Goal: Task Accomplishment & Management: Complete application form

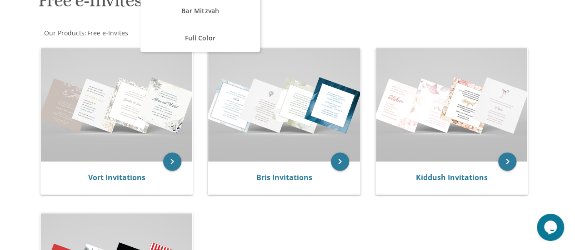
scroll to position [169, 0]
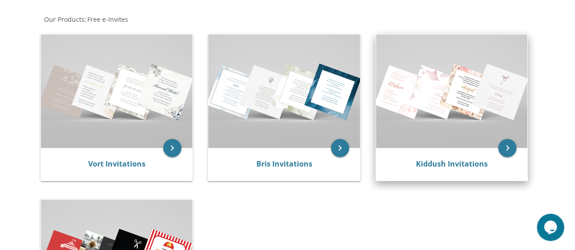
click at [416, 98] on img at bounding box center [452, 92] width 152 height 114
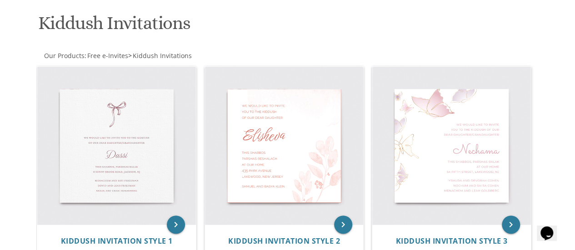
scroll to position [132, 0]
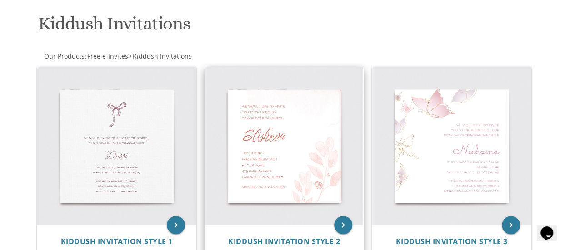
click at [306, 140] on img at bounding box center [284, 146] width 159 height 159
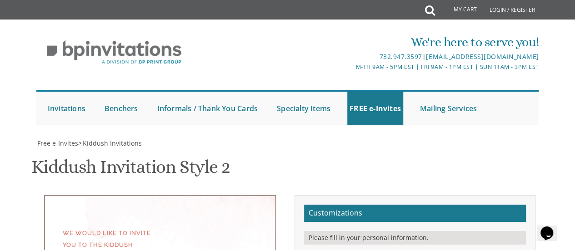
scroll to position [214, 0]
paste textarea "chaim noach and gila kleinman mendy and soshie karmel"
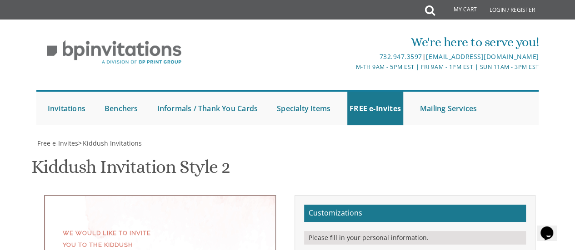
scroll to position [6, 0]
type textarea "chaim noach and gila kleinman mendy and soshie karmel"
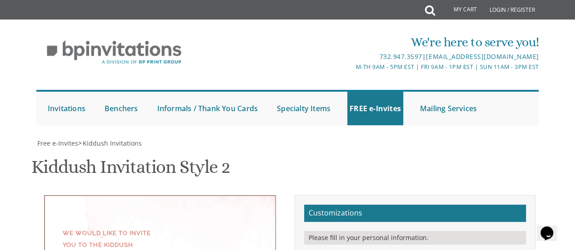
type textarea "Zevy & Tzippy"
select select "60px"
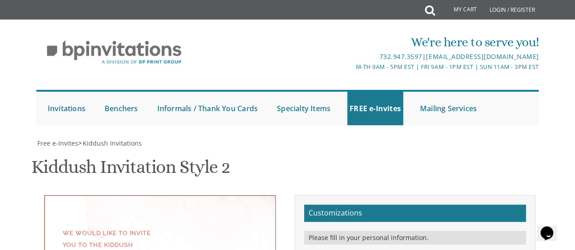
type textarea "with gratitude to hashem We would like to invite you to the lechaim of our chil…"
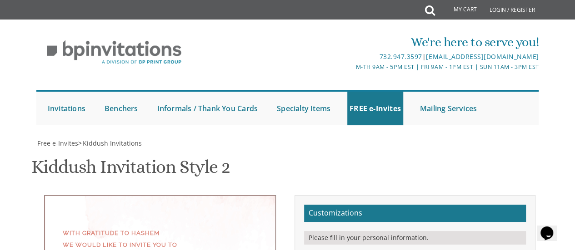
scroll to position [201, 0]
drag, startPoint x: 429, startPoint y: 153, endPoint x: 378, endPoint y: 147, distance: 51.7
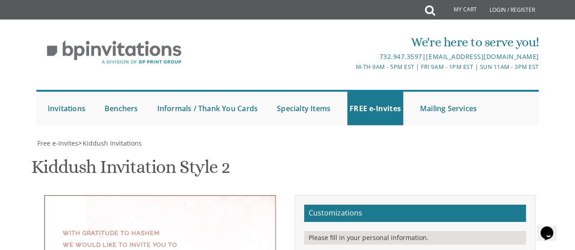
paste textarea "•"
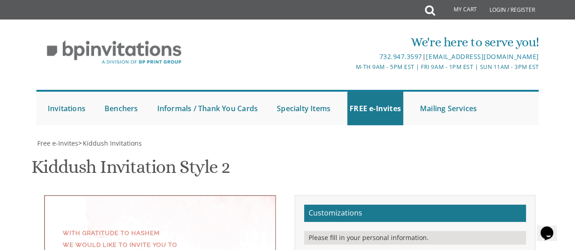
paste textarea "•"
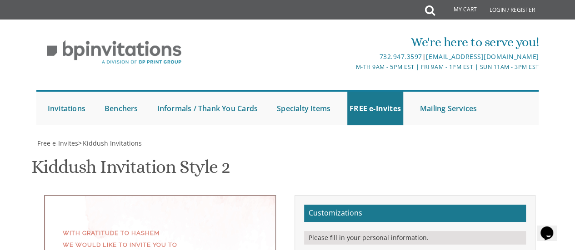
type textarea "tonight • wednesday• october 22 at our home • 1929 barclay ave. 1929 barclay • …"
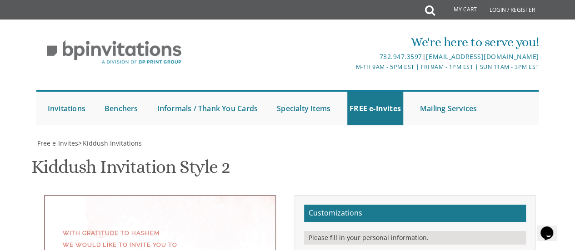
scroll to position [189, 0]
type textarea "with much gratitude to hashem We would like to invite you to the lechaim of our…"
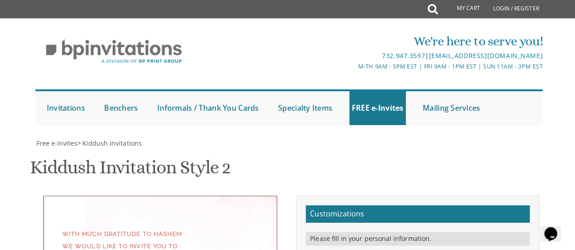
scroll to position [216, 0]
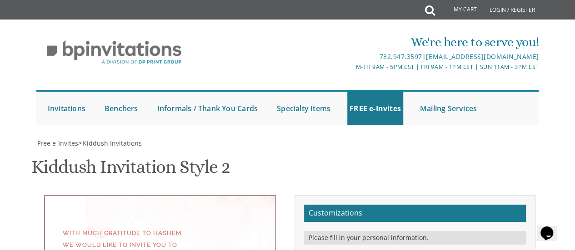
drag, startPoint x: 429, startPoint y: 144, endPoint x: 478, endPoint y: 142, distance: 49.1
paste textarea "•"
type textarea "tonight • wednesday• october 22 7-9 pm • at our home 1929 barclay • montreal, qc"
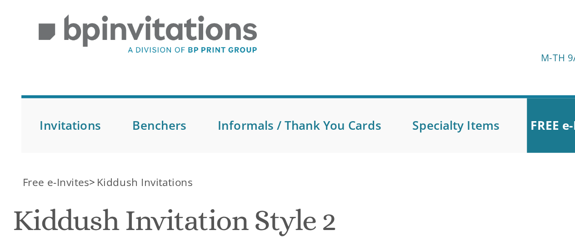
scroll to position [192, 0]
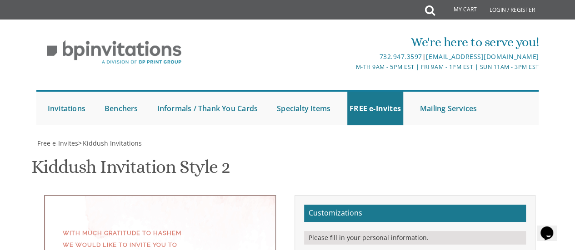
drag, startPoint x: 465, startPoint y: 178, endPoint x: 378, endPoint y: 154, distance: 90.4
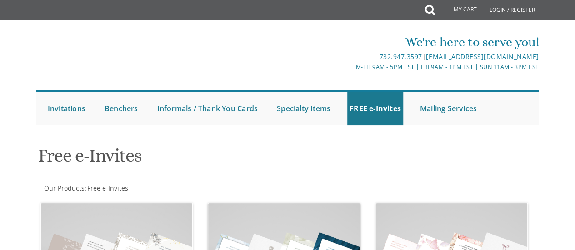
scroll to position [97, 0]
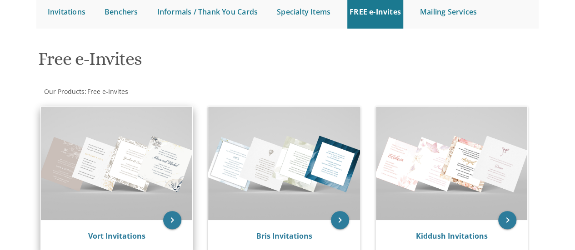
click at [125, 180] on img at bounding box center [117, 164] width 152 height 114
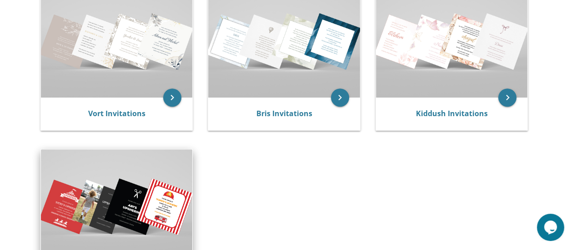
scroll to position [185, 0]
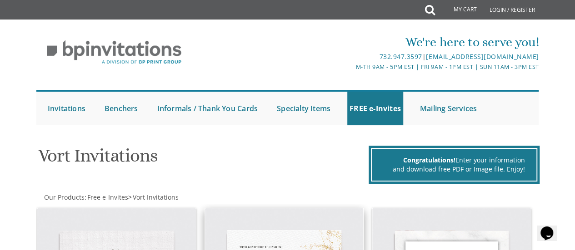
scroll to position [65, 0]
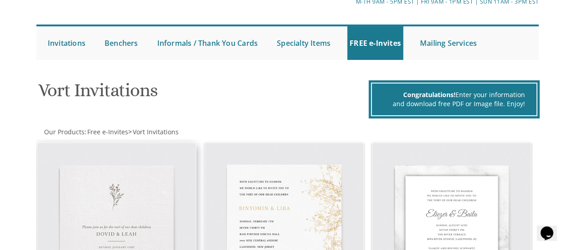
click at [160, 190] on img at bounding box center [116, 222] width 159 height 159
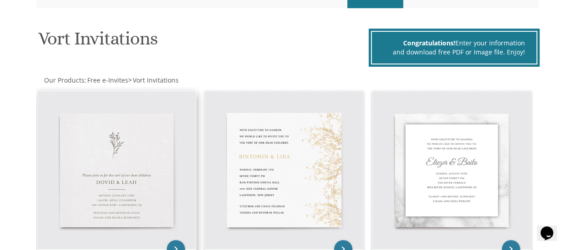
scroll to position [139, 0]
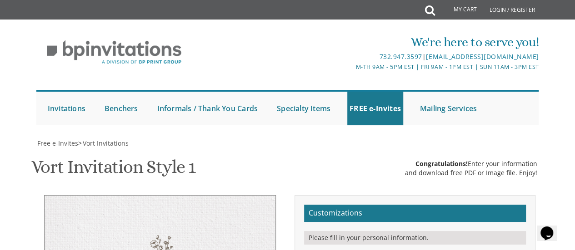
scroll to position [227, 0]
drag, startPoint x: 417, startPoint y: 114, endPoint x: 411, endPoint y: 115, distance: 6.0
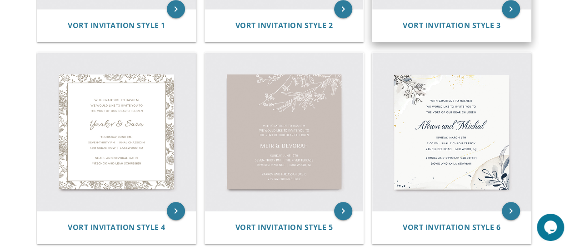
scroll to position [359, 0]
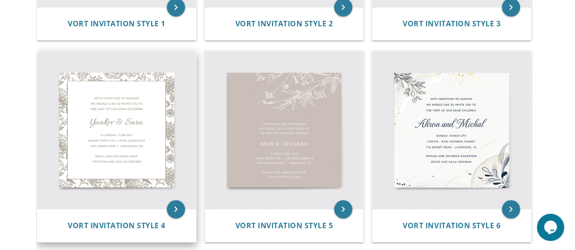
click at [167, 128] on img at bounding box center [116, 130] width 159 height 159
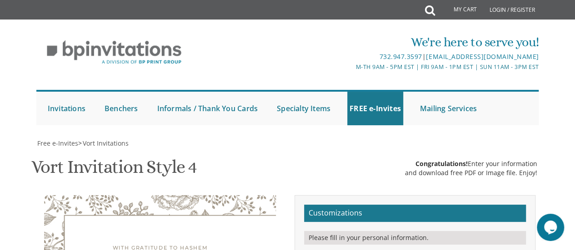
type textarea "Zevy & [PERSON_NAME]"
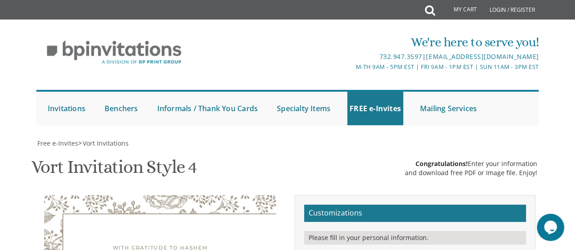
drag, startPoint x: 468, startPoint y: 160, endPoint x: 372, endPoint y: 143, distance: 97.0
paste textarea "•"
type textarea "•"
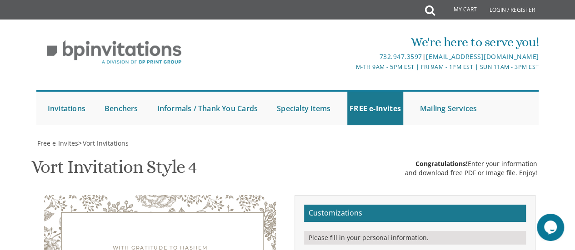
paste textarea "[PERSON_NAME] and [PERSON_NAME] and [PERSON_NAME]"
type textarea "[PERSON_NAME] and [PERSON_NAME] and [PERSON_NAME]"
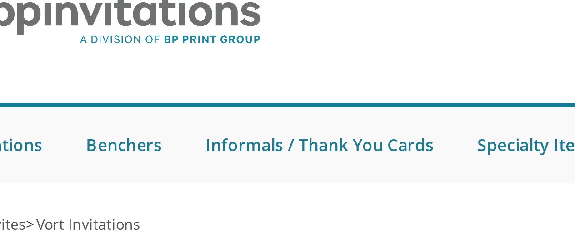
scroll to position [193, 0]
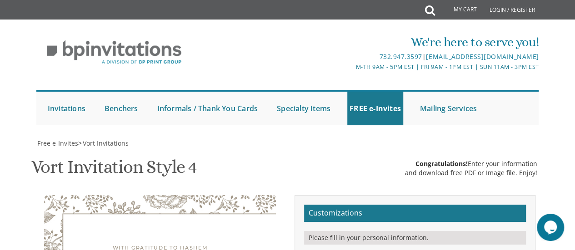
type textarea "Tzvi & Tzippy"
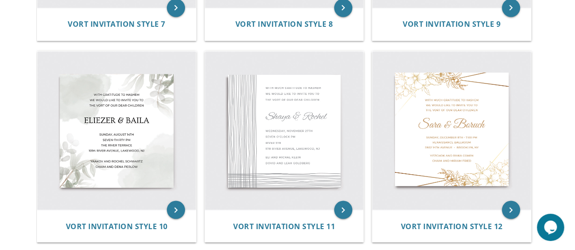
scroll to position [764, 0]
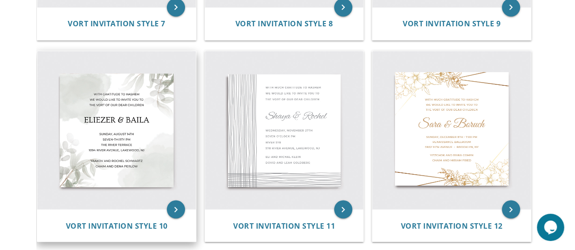
click at [160, 120] on img at bounding box center [116, 130] width 159 height 159
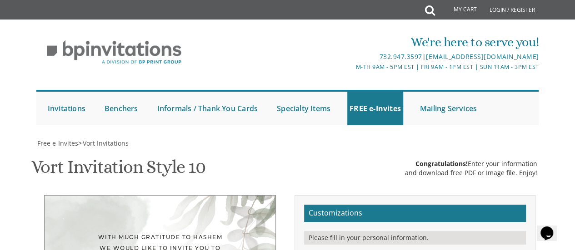
type textarea "n"
paste textarea "chaim noach and gila kleinman mendy and soshie karmel"
type textarea "chaim noach and gila kleinman mendy and soshie karmel"
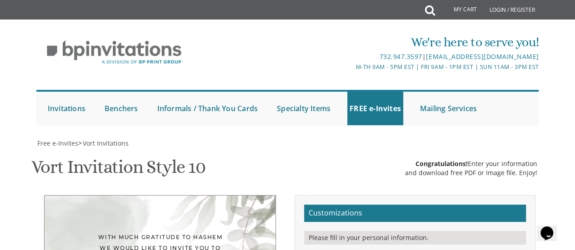
type textarea "Zevy & Tzippy"
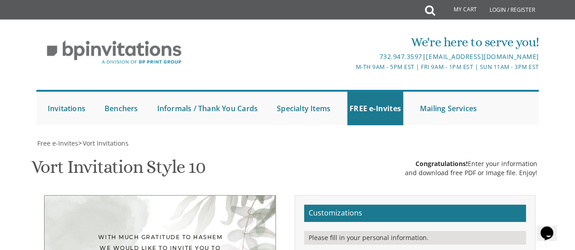
drag, startPoint x: 415, startPoint y: 120, endPoint x: 415, endPoint y: 136, distance: 15.5
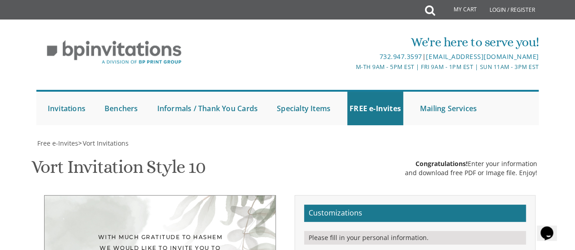
select select "40px"
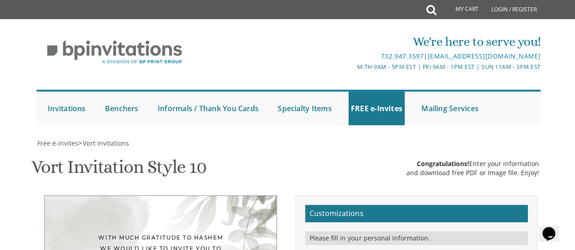
scroll to position [185, 0]
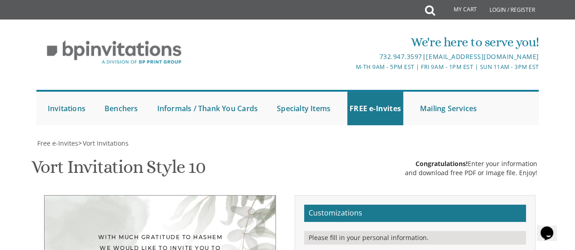
drag, startPoint x: 482, startPoint y: 196, endPoint x: 384, endPoint y: 160, distance: 104.5
paste textarea "tonight • wednesday• october 22 7-9 pm • at our home 1929 barclay • montreal, qc"
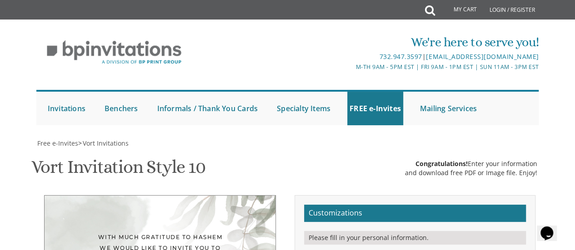
type textarea "tonight • wednesday• october 22 7-9 pm • at our home 1929 barclay • montreal, qc"
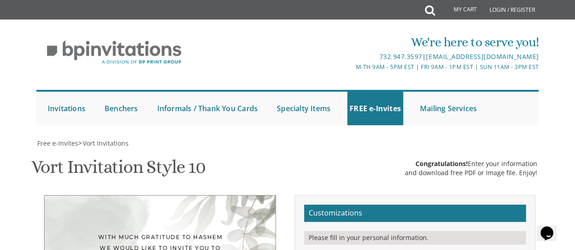
type textarea "With much gratitude to Hashem We would like to invite you to The vort of our de…"
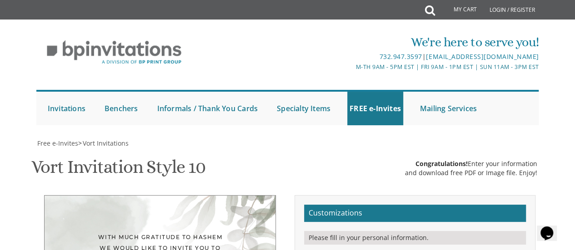
scroll to position [16, 0]
type textarea "Zevy & Tzippy"
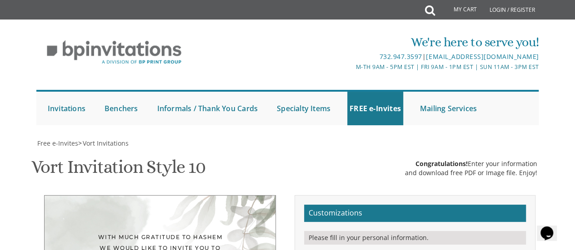
select select "50px"
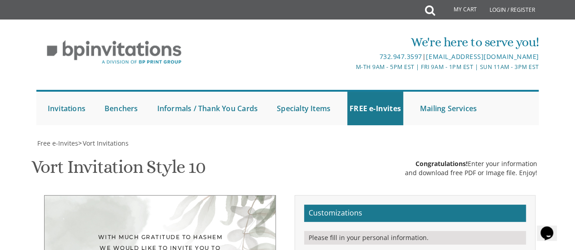
type textarea "Zevy & Tzippy"
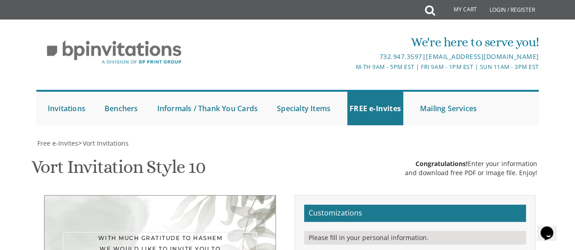
type textarea "With much gratitude to Hashem We would like to invite you to The vort of our de…"
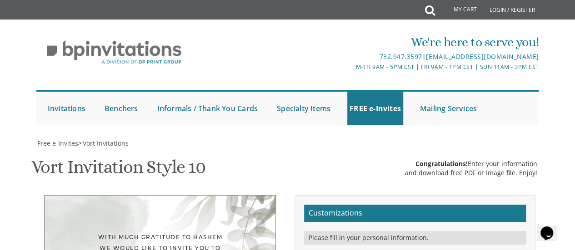
scroll to position [185, 0]
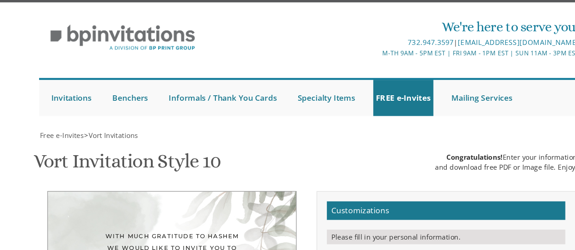
scroll to position [179, 0]
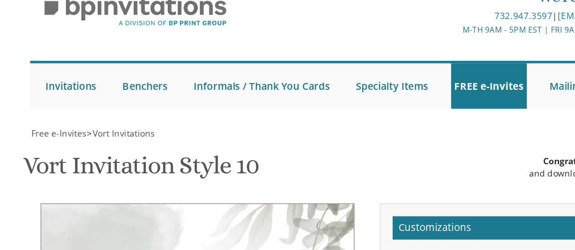
scroll to position [179, 0]
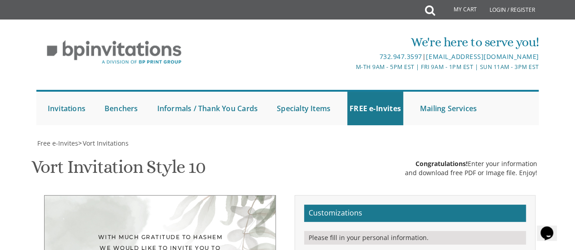
type textarea "tonight • wednesday • october 22 7-9 pm • at our home 1929 barclay • montreal, …"
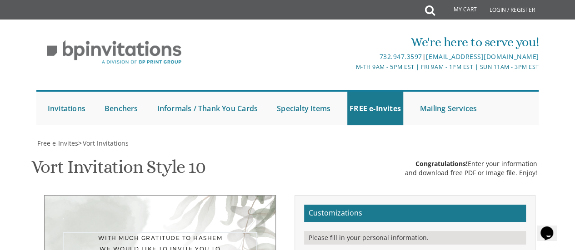
drag, startPoint x: 427, startPoint y: 97, endPoint x: 359, endPoint y: 60, distance: 77.3
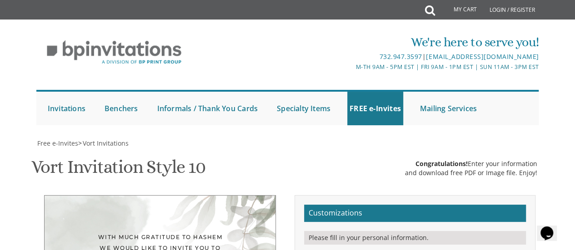
drag, startPoint x: 467, startPoint y: 189, endPoint x: 367, endPoint y: 141, distance: 111.0
drag, startPoint x: 424, startPoint y: 97, endPoint x: 403, endPoint y: 96, distance: 21.9
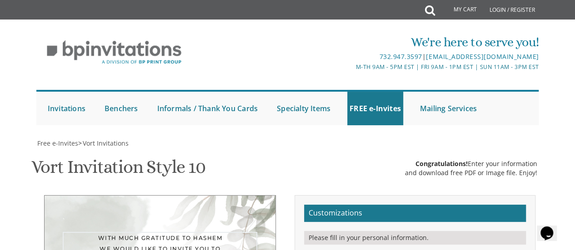
type textarea "With much gratitude to Hashem We would like to invite you to The vort of our de…"
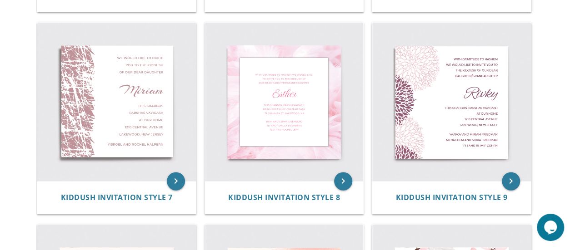
scroll to position [583, 0]
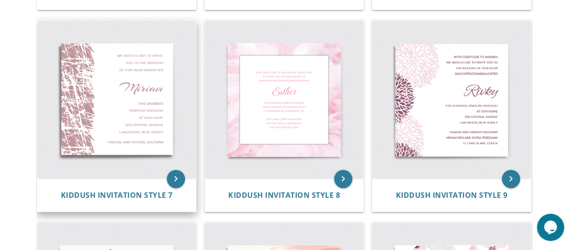
click at [170, 110] on img at bounding box center [116, 99] width 159 height 159
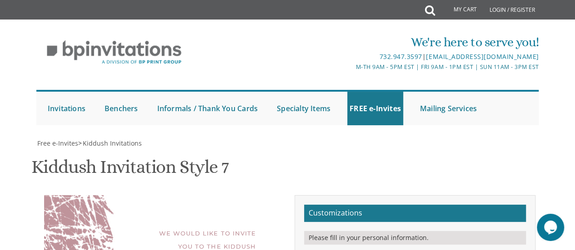
type textarea "Zevy & [PERSON_NAME]"
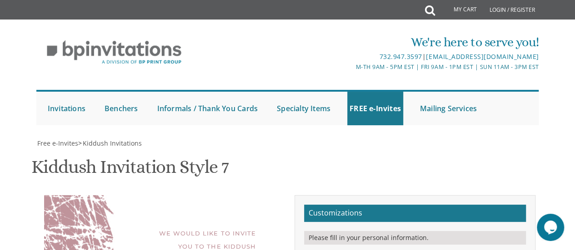
select select "50px"
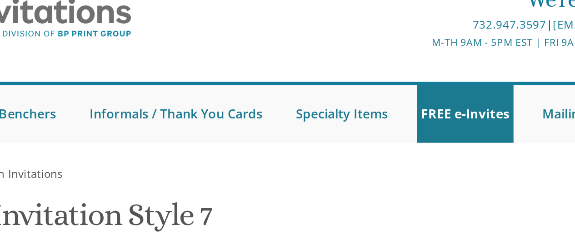
scroll to position [193, 0]
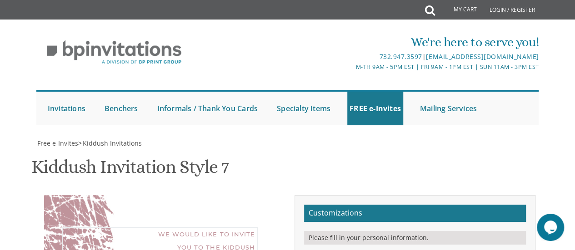
drag, startPoint x: 446, startPoint y: 84, endPoint x: 371, endPoint y: 60, distance: 78.3
paste textarea "ith much gratitude to Hashem We would like to invite you to The lechaim/vort of…"
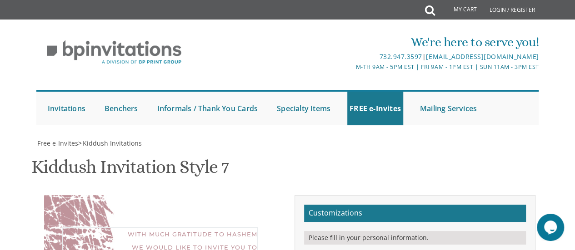
drag, startPoint x: 434, startPoint y: 81, endPoint x: 421, endPoint y: 79, distance: 13.3
type textarea "With much gratitude to Hashem We would like to invite you to The lechaim of our…"
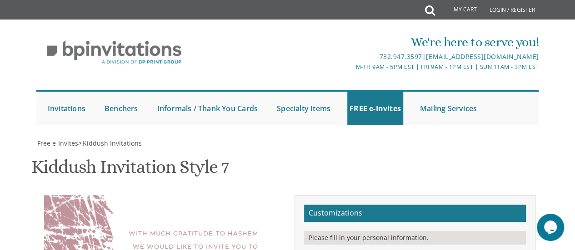
drag, startPoint x: 462, startPoint y: 133, endPoint x: 351, endPoint y: 85, distance: 120.7
paste textarea "tonight • wednesday • october 22 7-9 pm • at our home 1929 barclay • montreal, …"
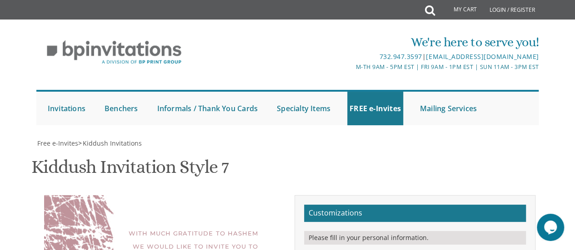
type textarea "tonight • wednesday • october 22 7-9 pm • at our home 1929 barclay • montreal, …"
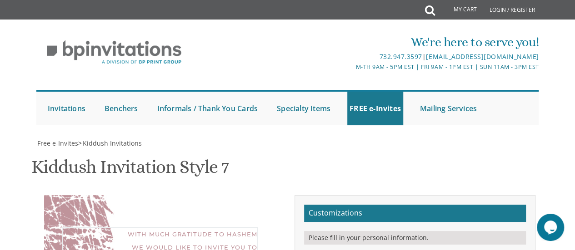
type textarea "With much gratitude to Hashem We would like to invite you to The lechaim of our…"
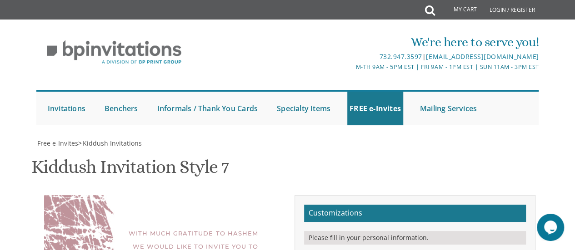
select select "50px"
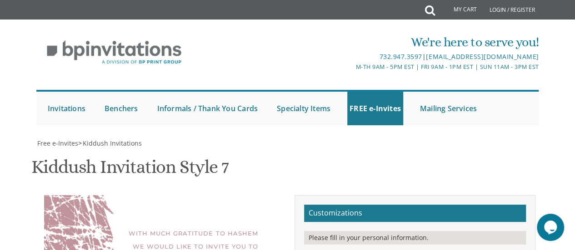
type textarea "With much gratitude to Hashem We would like to invite you to The lechaim of our…"
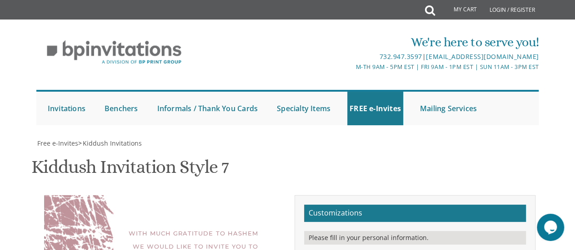
type textarea "tonight • wednesday • october 22 7-9 pm • at our home 1929 barclay • montreal, …"
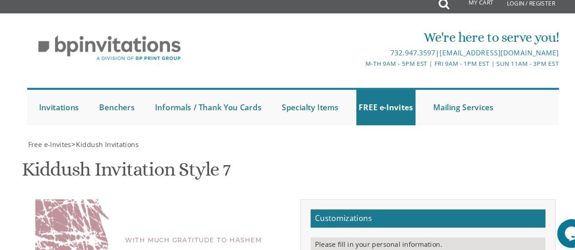
drag, startPoint x: 388, startPoint y: 132, endPoint x: 376, endPoint y: 134, distance: 11.5
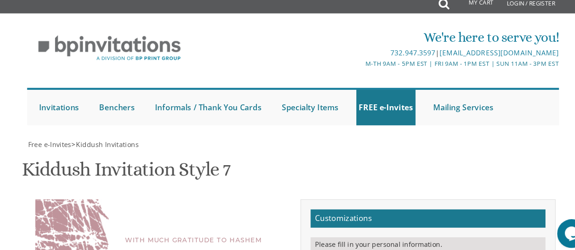
type textarea "Zevy & Tzippy"
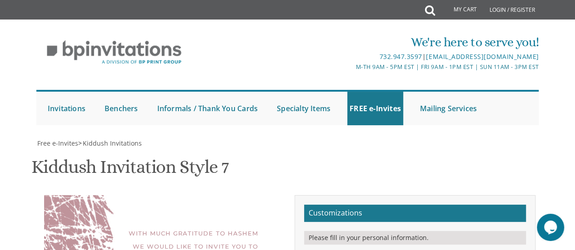
scroll to position [274, 0]
paste textarea "chaim noach and gila kleinman mendy and soshie karmel"
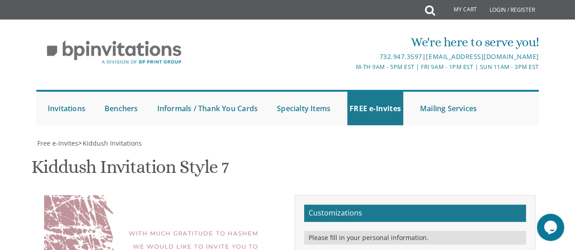
scroll to position [6, 0]
type textarea "chaim noach and gila kleinman mendy and soshie karmel"
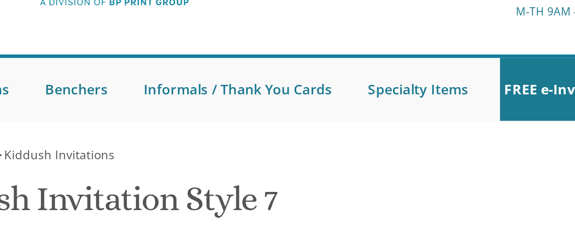
scroll to position [174, 0]
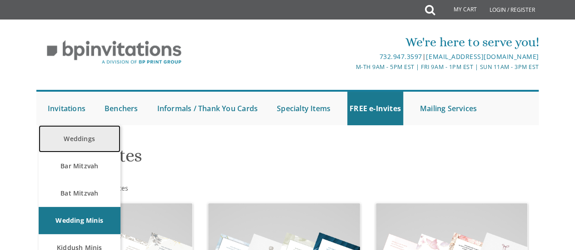
click at [79, 137] on link "Weddings" at bounding box center [80, 138] width 82 height 27
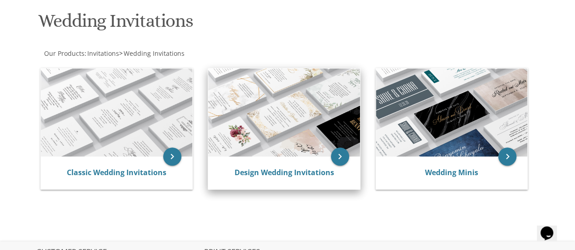
click at [286, 128] on img at bounding box center [284, 113] width 152 height 89
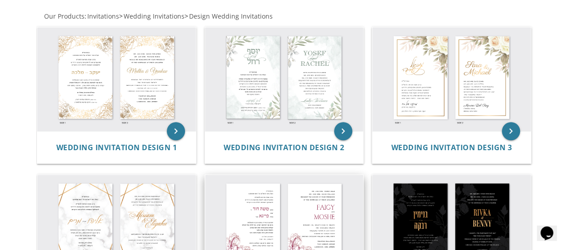
scroll to position [172, 0]
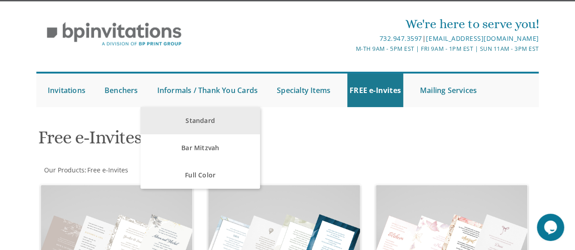
scroll to position [15, 0]
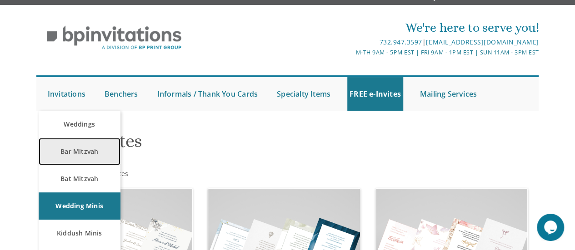
click at [83, 146] on link "Bar Mitzvah" at bounding box center [80, 151] width 82 height 27
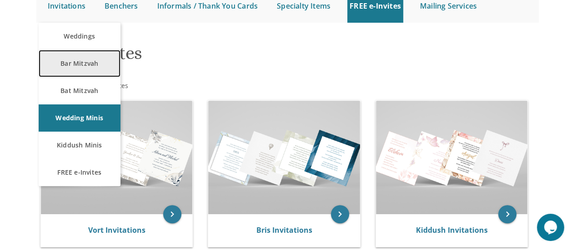
scroll to position [113, 0]
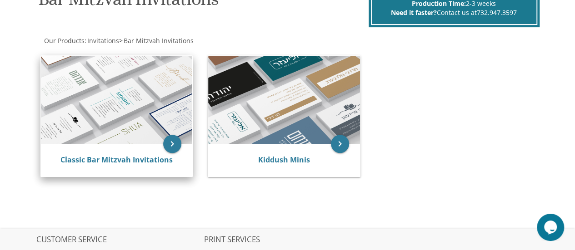
click at [114, 104] on img at bounding box center [117, 100] width 152 height 89
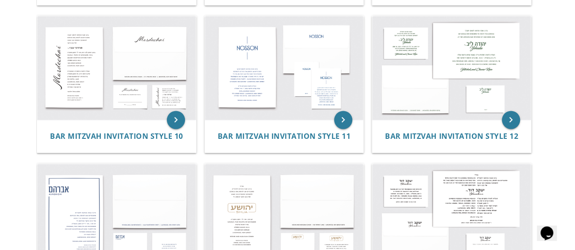
scroll to position [573, 0]
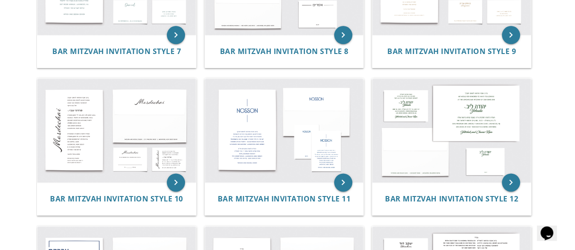
click at [264, 99] on img at bounding box center [284, 131] width 159 height 104
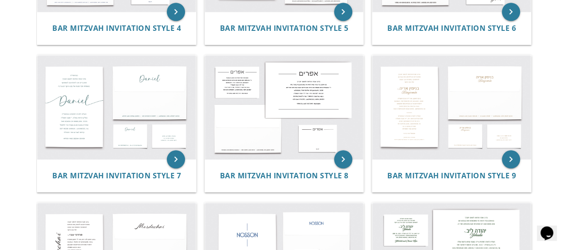
scroll to position [352, 0]
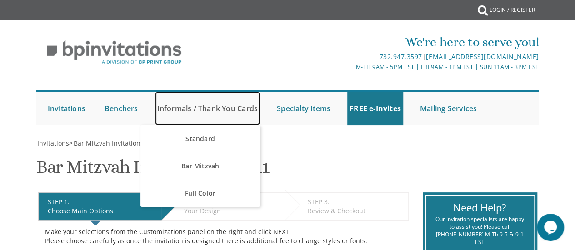
click at [184, 107] on link "Informals / Thank You Cards" at bounding box center [207, 109] width 105 height 34
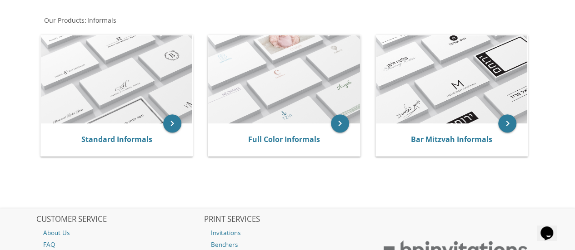
scroll to position [169, 0]
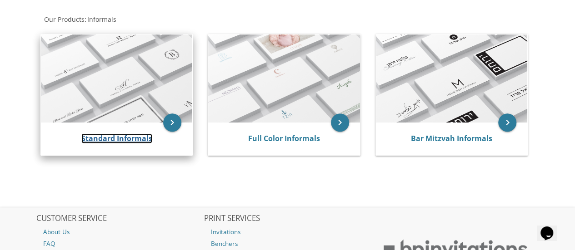
click at [97, 141] on link "Standard Informals" at bounding box center [116, 139] width 71 height 10
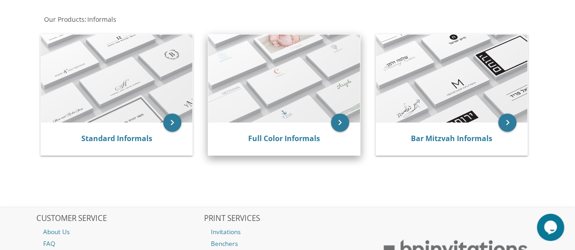
click at [267, 95] on img at bounding box center [284, 79] width 152 height 89
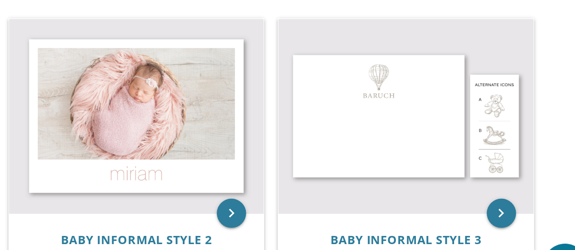
scroll to position [135, 0]
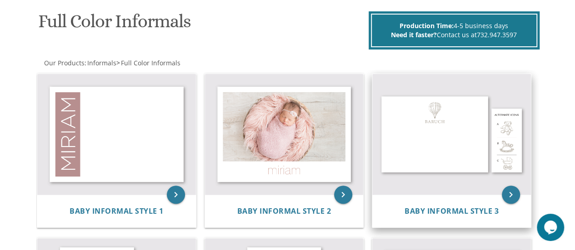
click at [471, 149] on img at bounding box center [451, 134] width 159 height 121
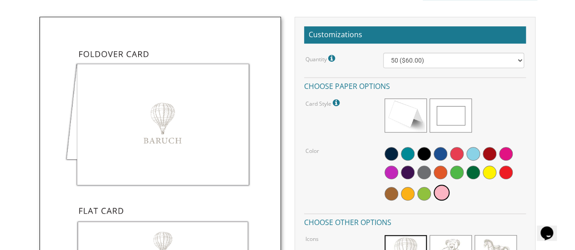
scroll to position [254, 0]
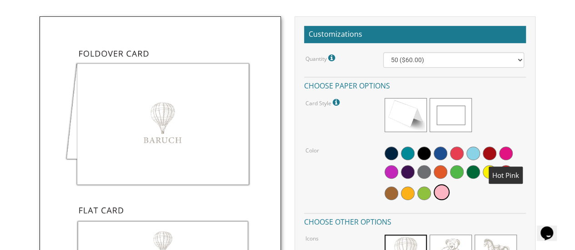
click at [504, 150] on span at bounding box center [506, 154] width 14 height 14
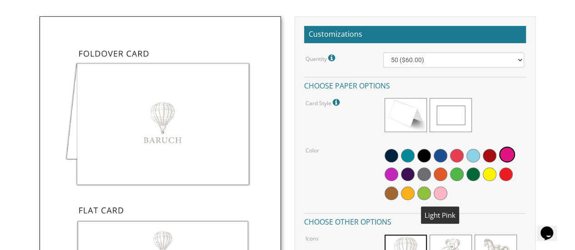
click at [440, 191] on span at bounding box center [441, 194] width 14 height 14
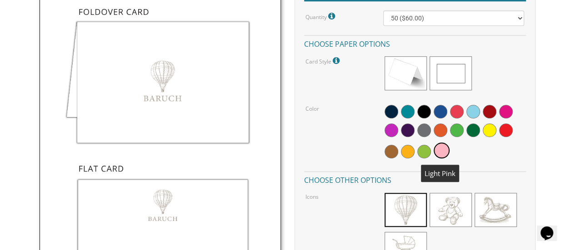
scroll to position [298, 0]
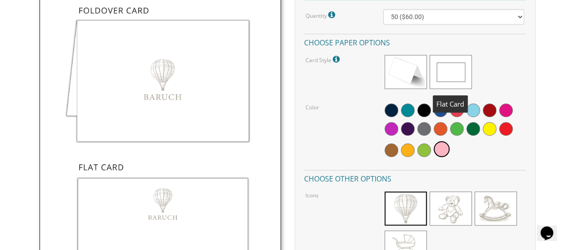
click at [460, 83] on span at bounding box center [450, 72] width 42 height 34
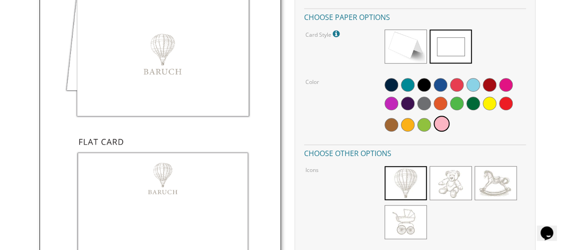
scroll to position [334, 0]
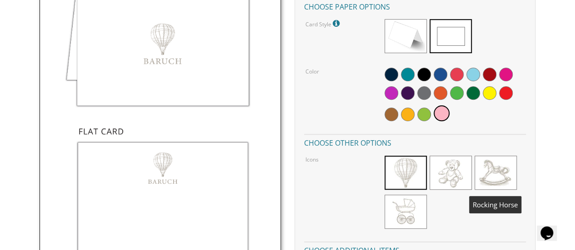
click at [489, 170] on span at bounding box center [495, 173] width 42 height 34
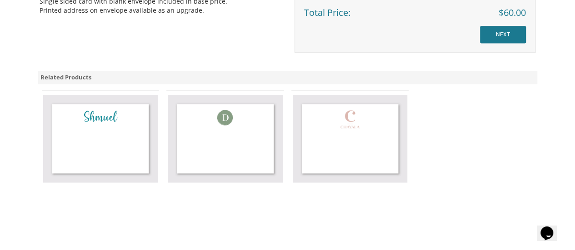
scroll to position [714, 0]
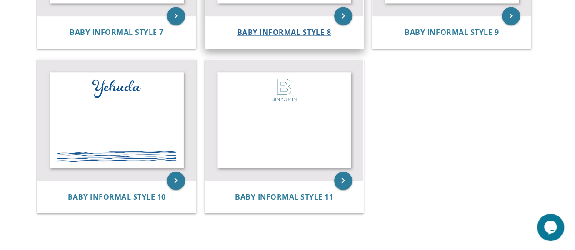
scroll to position [644, 0]
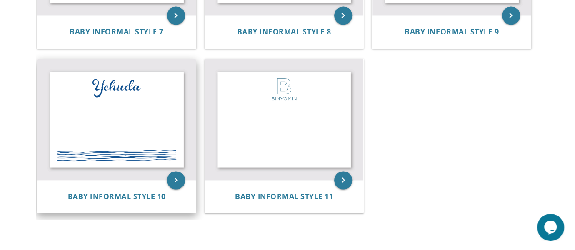
click at [165, 179] on img at bounding box center [116, 119] width 159 height 121
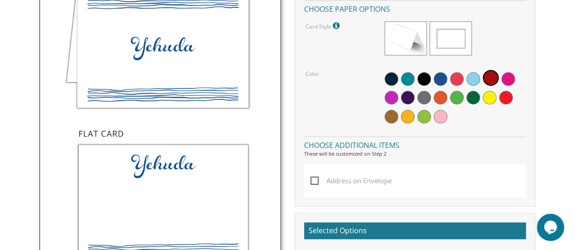
scroll to position [334, 0]
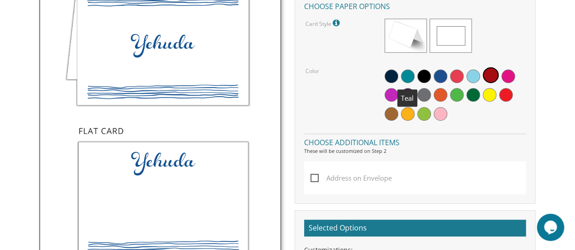
click at [409, 74] on span at bounding box center [408, 77] width 14 height 14
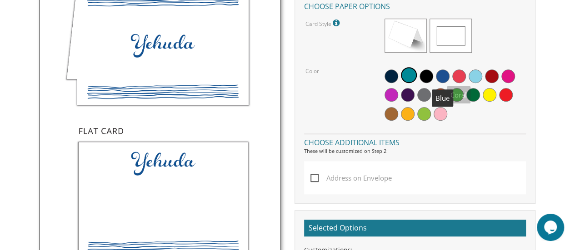
click at [446, 76] on span at bounding box center [443, 77] width 14 height 14
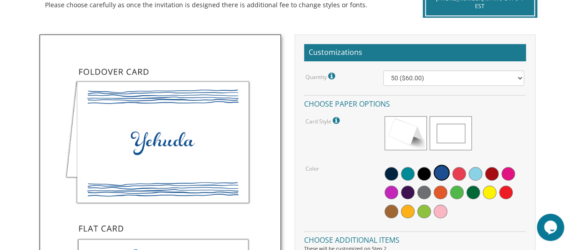
scroll to position [235, 0]
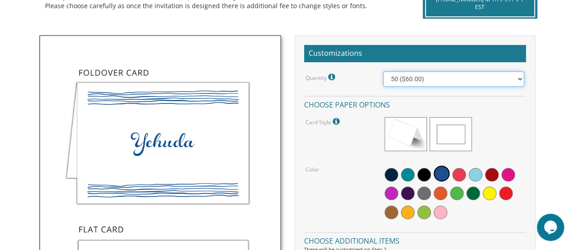
click at [406, 78] on select "25 ($42.00) 50 ($60.00) 100 ($96.00) 150 ($132.00) 200 ($167.05) 250 ($202.15) …" at bounding box center [453, 78] width 141 height 15
click at [383, 71] on select "25 ($42.00) 50 ($60.00) 100 ($96.00) 150 ($132.00) 200 ($167.05) 250 ($202.15) …" at bounding box center [453, 78] width 141 height 15
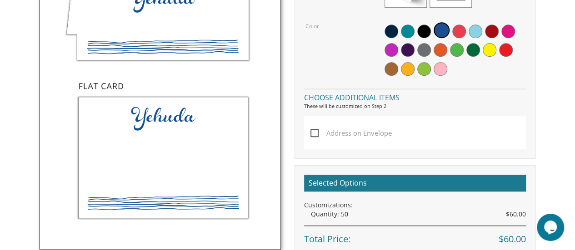
scroll to position [379, 0]
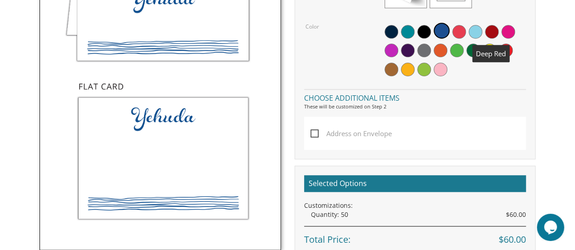
click at [490, 30] on span at bounding box center [492, 32] width 14 height 14
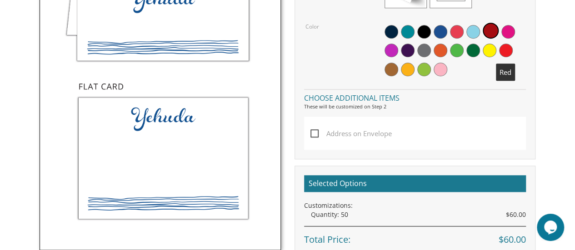
click at [510, 50] on span at bounding box center [506, 51] width 14 height 14
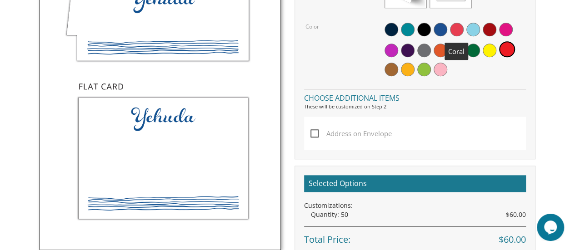
click at [453, 28] on span at bounding box center [457, 30] width 14 height 14
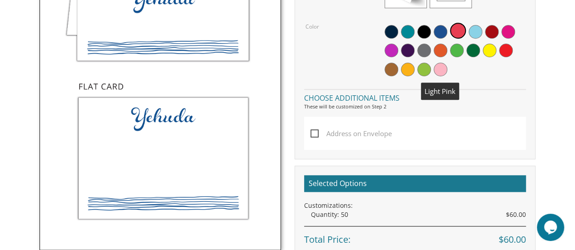
click at [445, 69] on span at bounding box center [441, 70] width 14 height 14
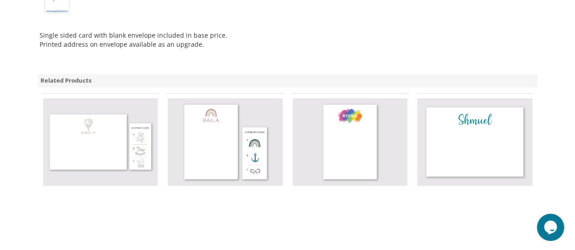
scroll to position [683, 0]
